Goal: Information Seeking & Learning: Learn about a topic

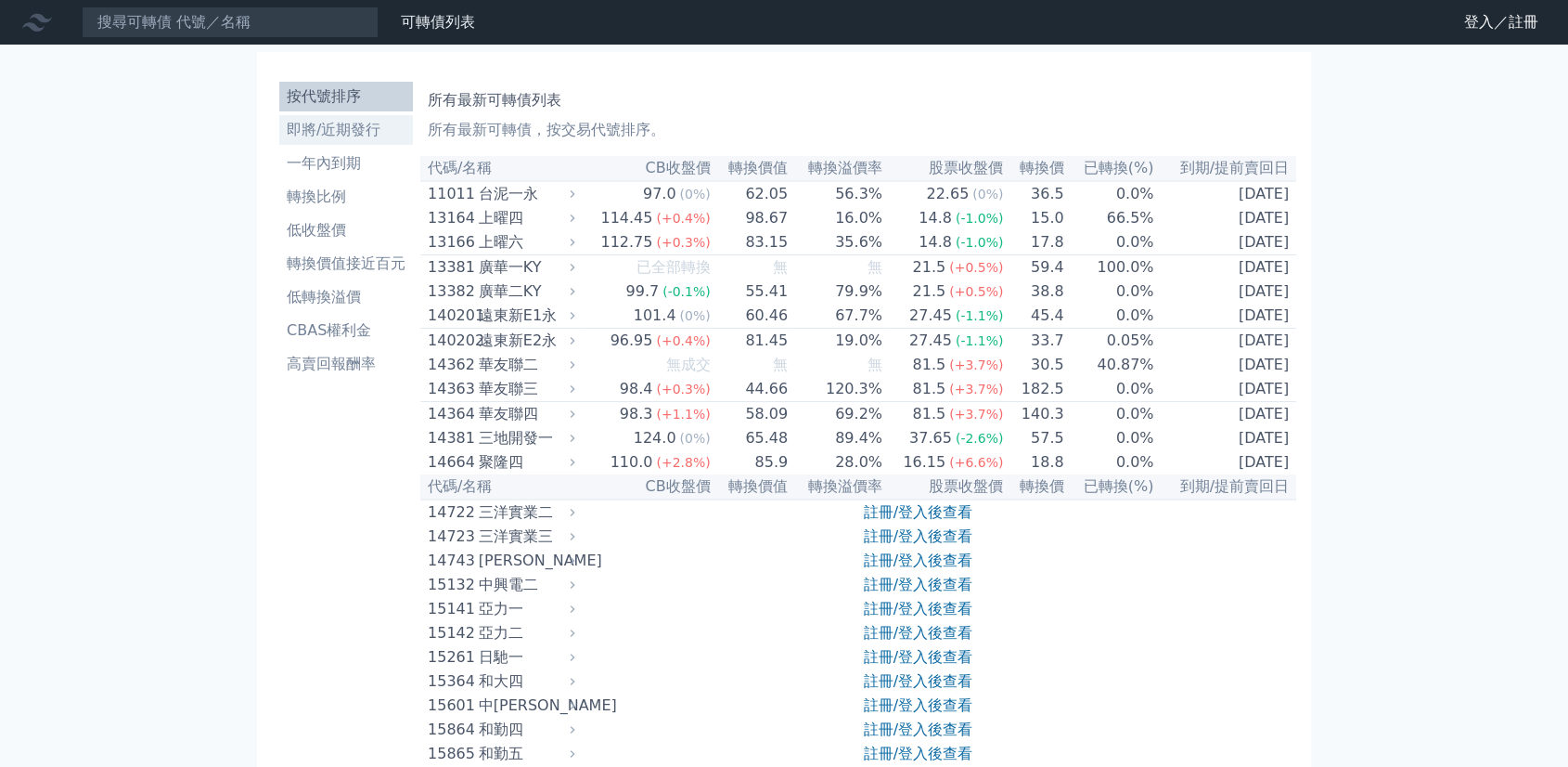
click at [301, 137] on li "即將/近期發行" at bounding box center [346, 130] width 134 height 23
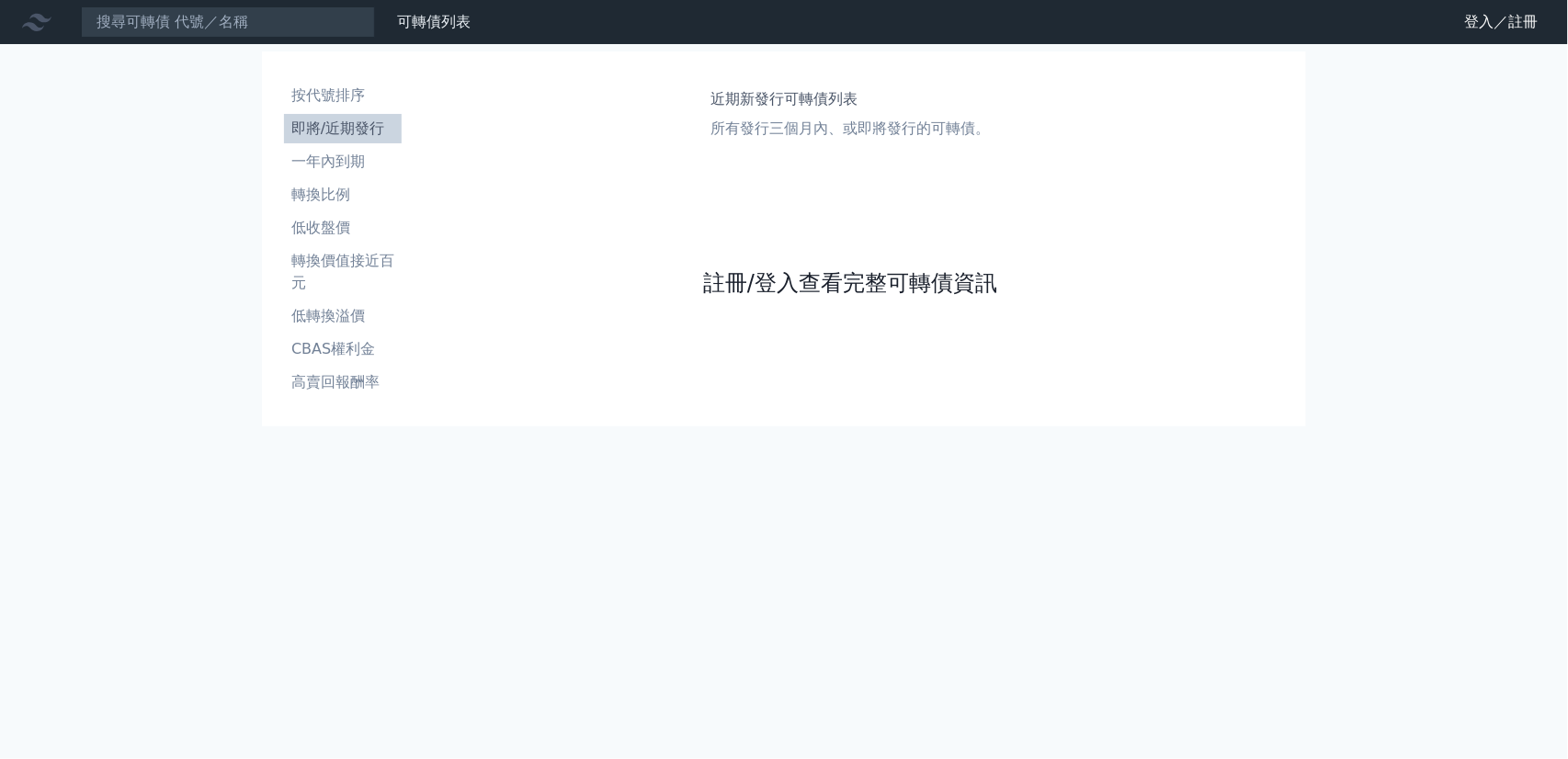
click at [762, 281] on link "註冊/登入查看完整可轉債資訊" at bounding box center [850, 282] width 295 height 29
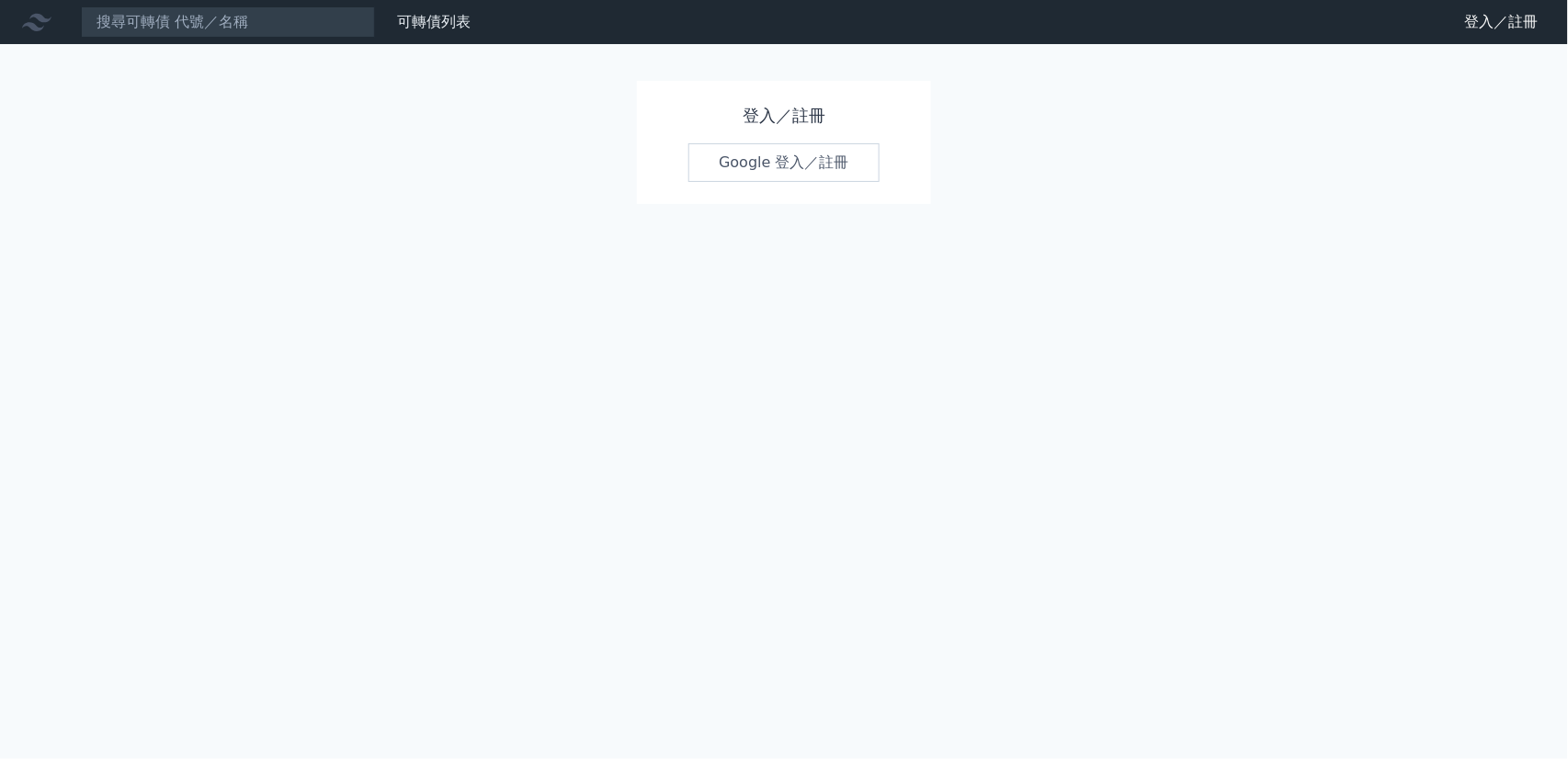
click at [772, 168] on link "Google 登入／註冊" at bounding box center [784, 162] width 191 height 38
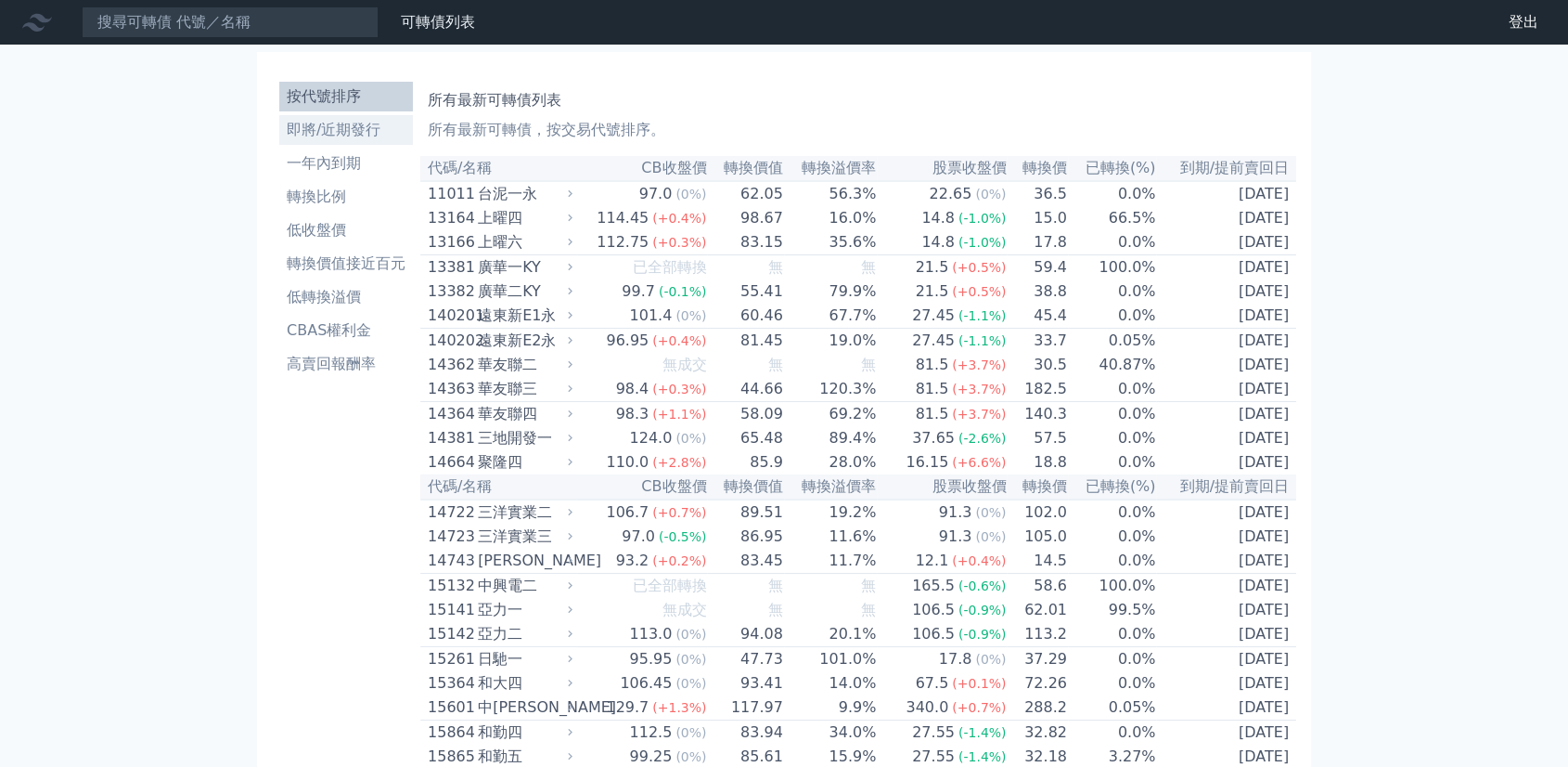
click at [352, 130] on li "即將/近期發行" at bounding box center [346, 130] width 134 height 23
